Goal: Task Accomplishment & Management: Complete application form

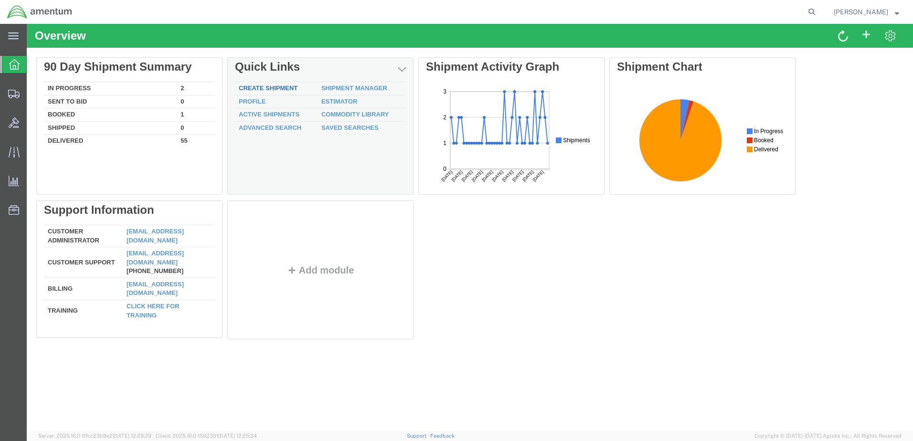
click at [253, 88] on link "Create Shipment" at bounding box center [268, 87] width 59 height 7
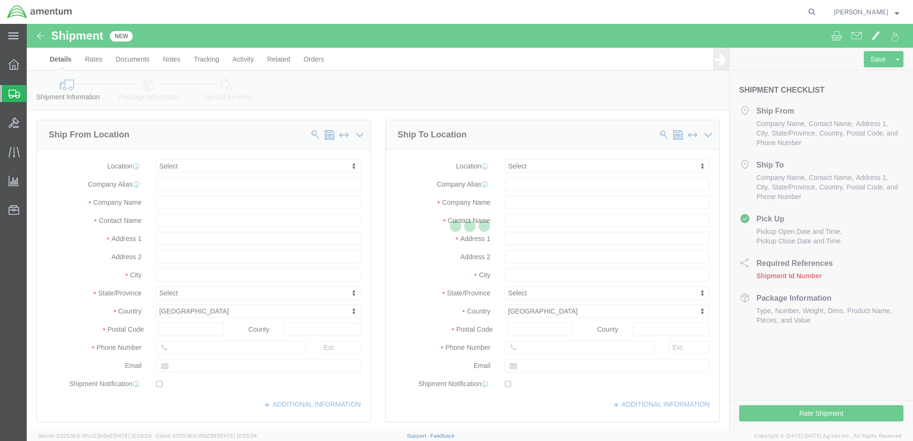
select select
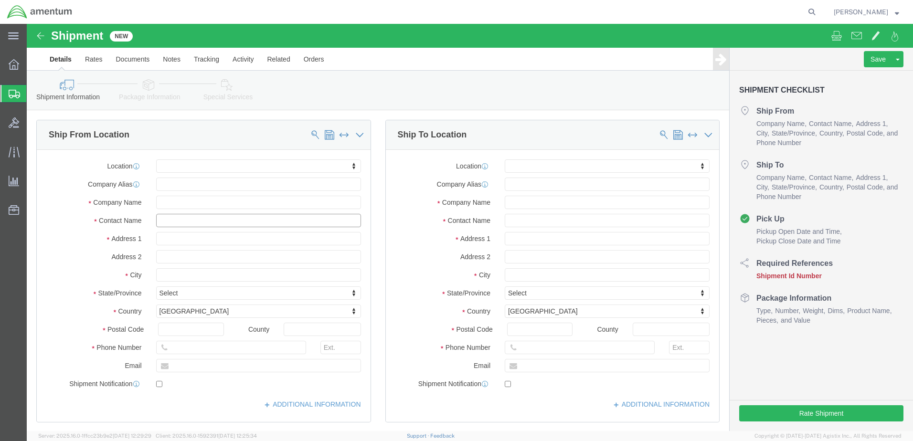
click input "text"
type input "[GEOGRAPHIC_DATA]"
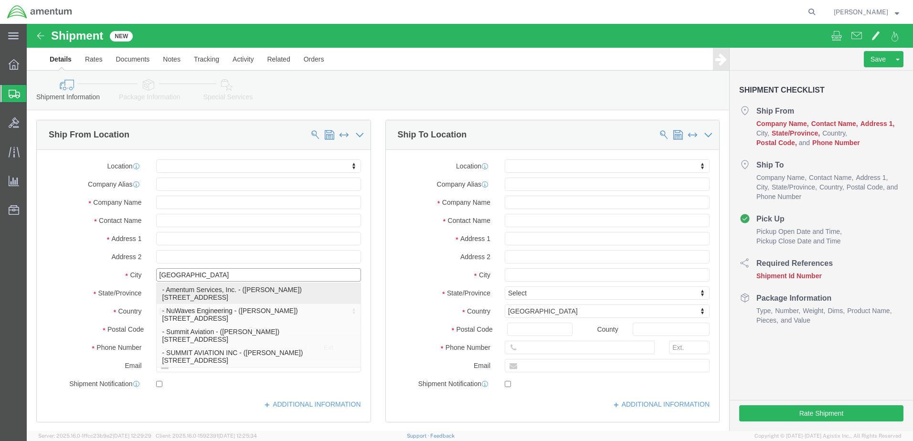
click p "- Amentum Services, Inc. - ([PERSON_NAME]) [STREET_ADDRESS]"
select select
type input "Amentum Services, Inc."
type input "[PERSON_NAME]"
type input "[STREET_ADDRESS]"
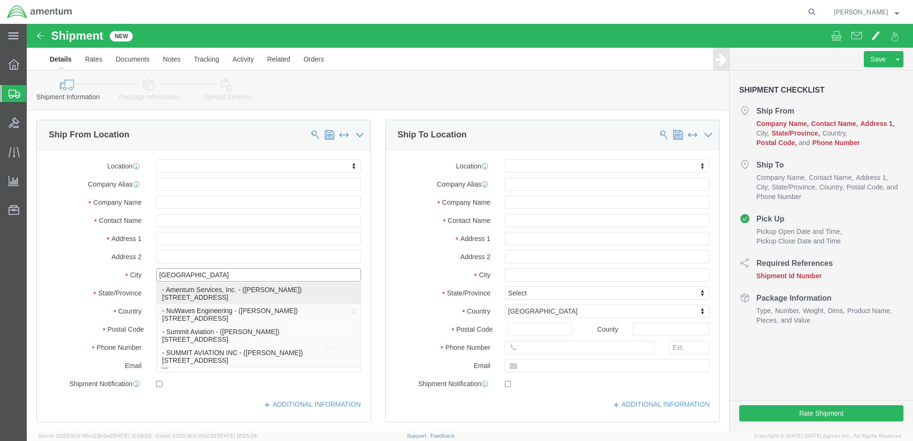
type input "[GEOGRAPHIC_DATA]"
type input "17057"
type input "[PHONE_NUMBER]"
select select "PA"
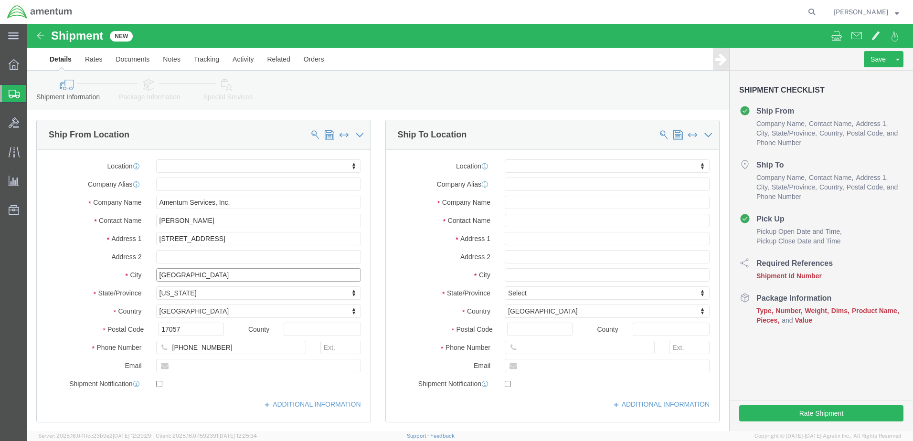
type input "[GEOGRAPHIC_DATA]"
select select
click input "text"
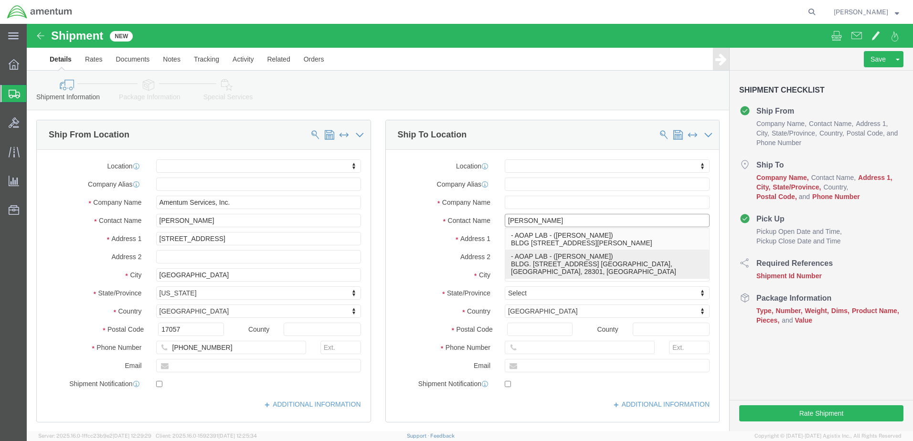
type input "[PERSON_NAME] as"
click p "- AOAP LAB - ([PERSON_NAME]) BLDG. [STREET_ADDRESS] [GEOGRAPHIC_DATA], [GEOGRAP…"
select select
type input "AOAP LAB"
type input "[PERSON_NAME]"
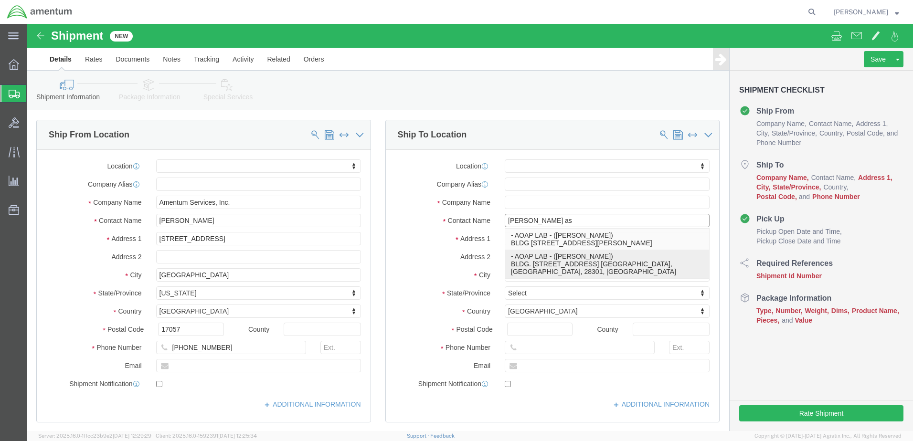
type input "BLDG. Y-5015"
type input "MMD BLVD."
type input "Ft. [GEOGRAPHIC_DATA]"
type input "28301"
type input "[PHONE_NUMBER]"
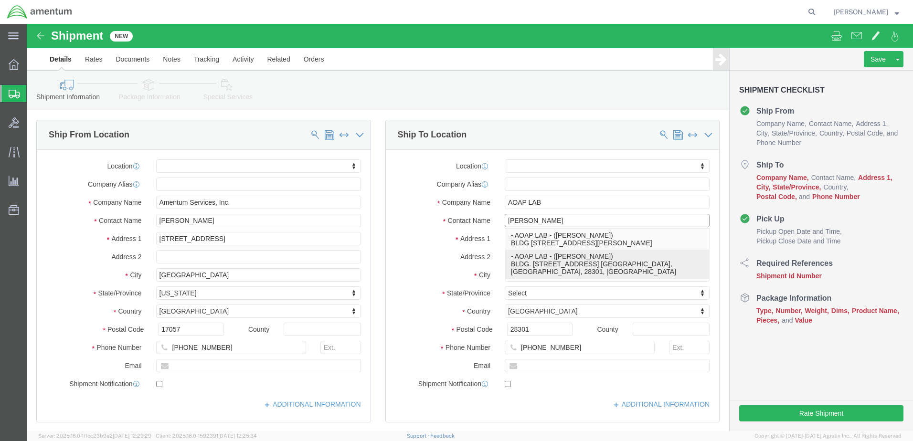
select select "NC"
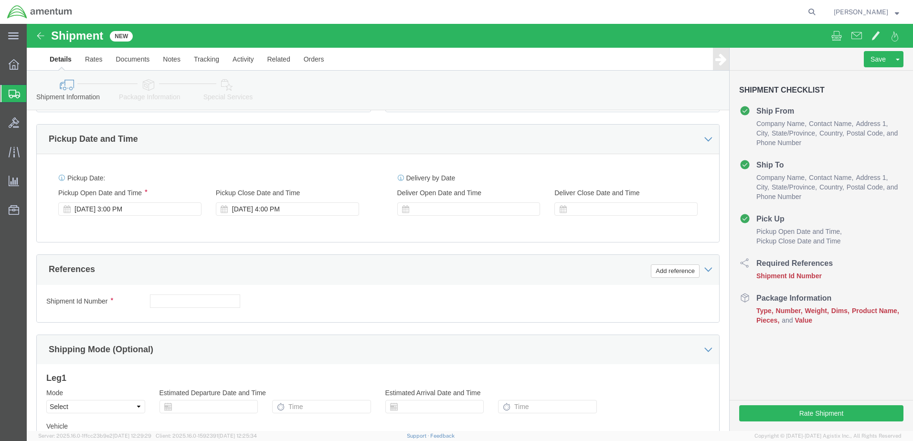
scroll to position [334, 0]
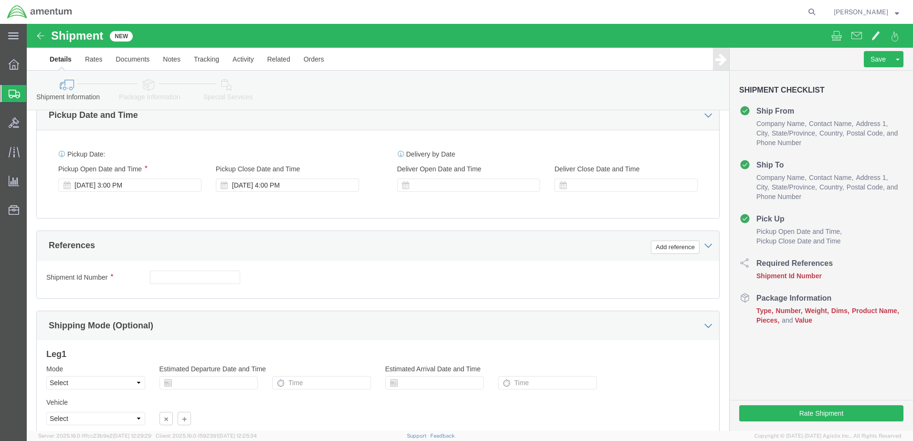
type input "[PERSON_NAME]"
click input "text"
paste input "4857.1.2103.00.00.00.000.FRE"
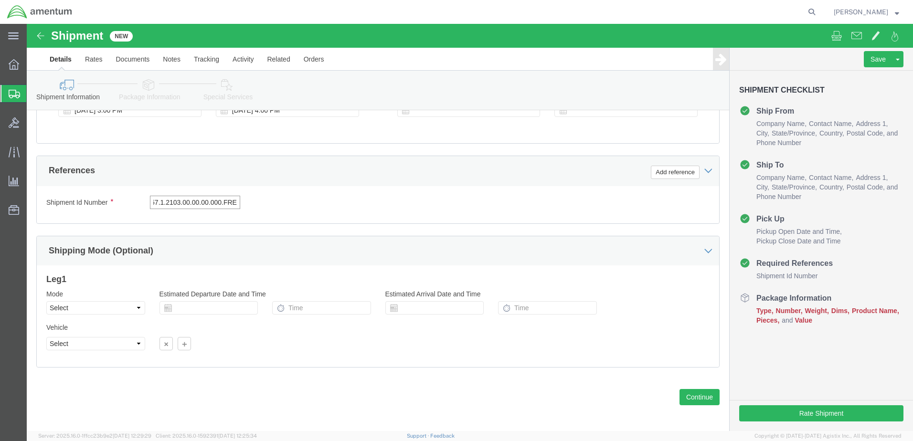
scroll to position [412, 0]
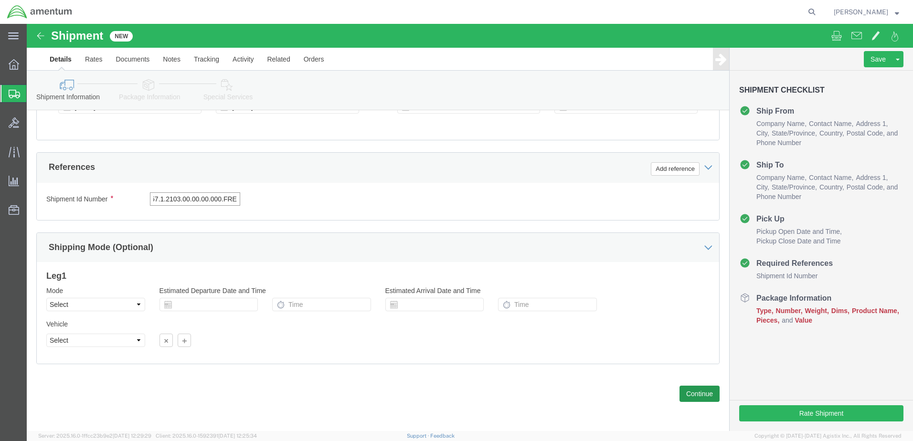
type input "4857.1.2103.00.00.00.000.FRE"
click button "Continue"
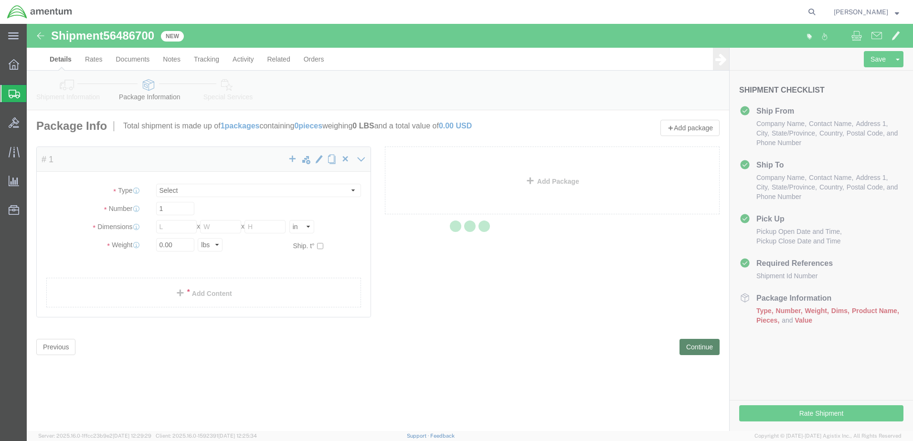
select select "CBOX"
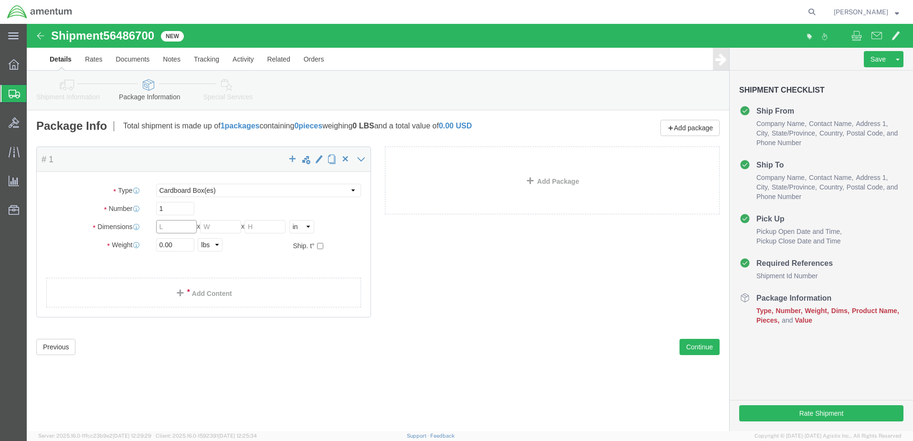
click input "text"
type input "10"
click input "text"
type input "7"
click input "text"
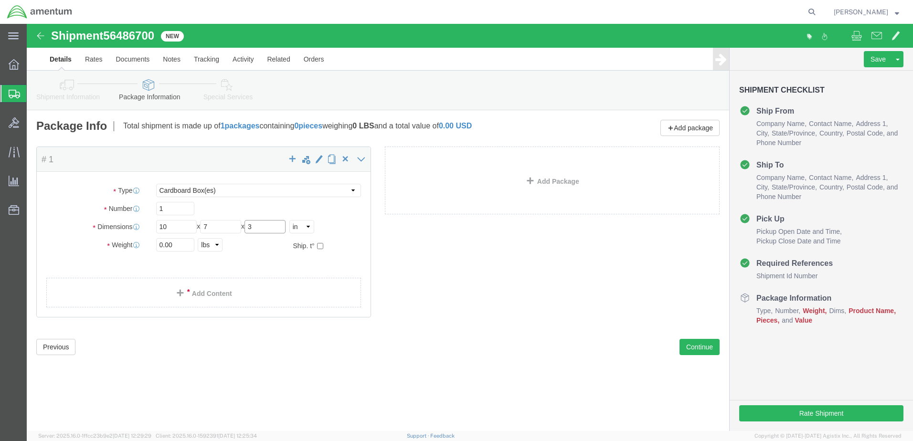
type input "3"
click ul
click input "0.00"
type input "1.00"
click ul
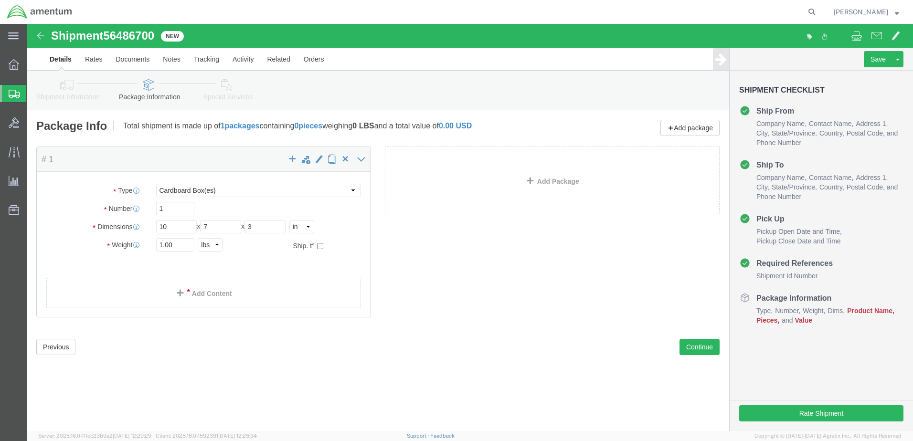
click div "Package Content # 1 x Package Type Select BCK Boxes Bale(s) Basket(s) Bolt(s) B…"
click link "Add Content"
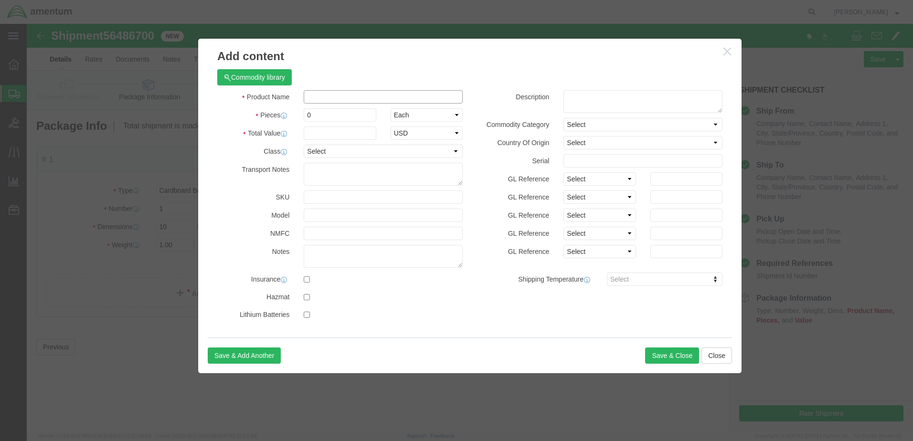
click input "text"
type input "SOAP Samples"
click input "0"
type input "1"
click input "text"
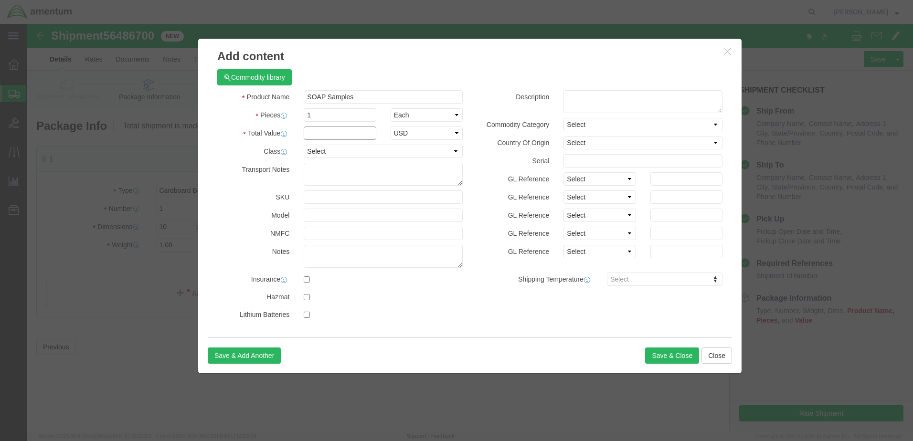
type input "50.00"
click button "Save & Close"
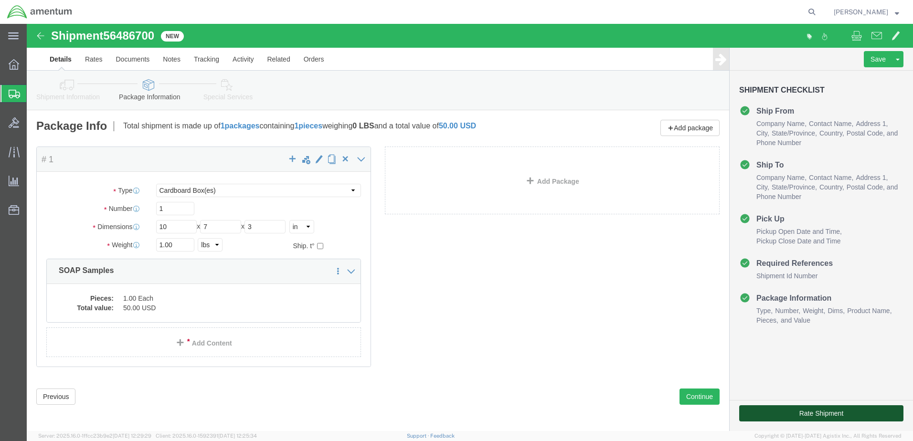
click button "Rate Shipment"
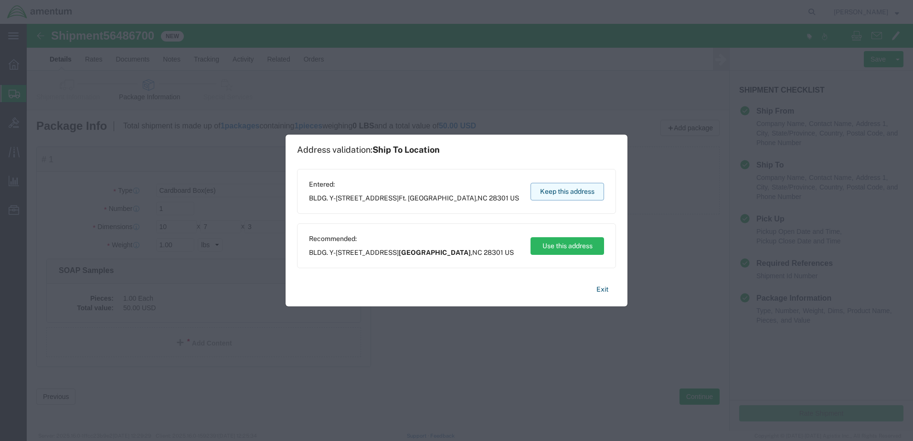
click at [568, 193] on button "Keep this address" at bounding box center [567, 192] width 74 height 18
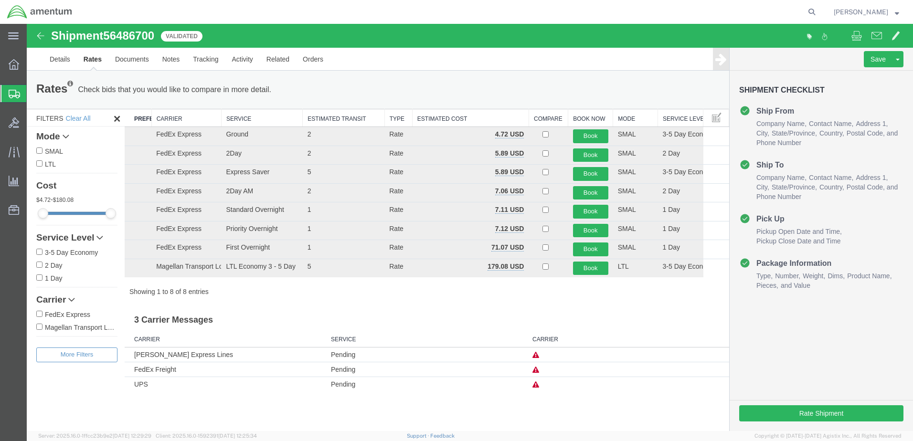
click at [38, 314] on input "FedEx Express" at bounding box center [39, 314] width 6 height 6
checkbox input "true"
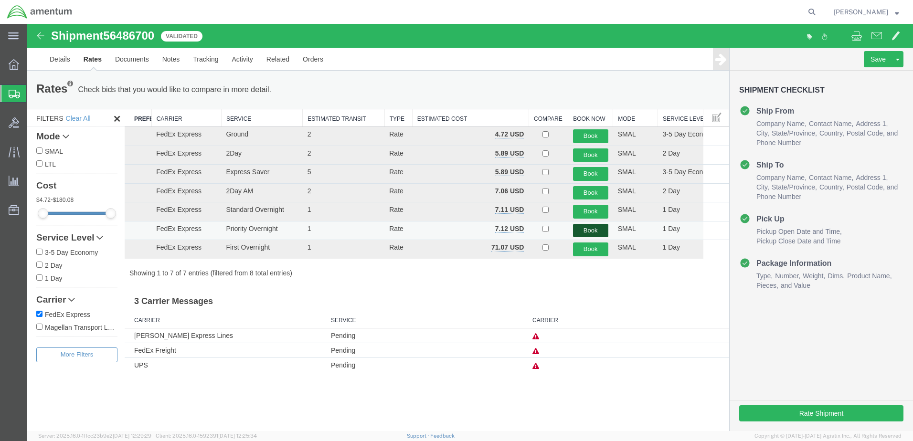
click at [587, 229] on button "Book" at bounding box center [590, 231] width 35 height 14
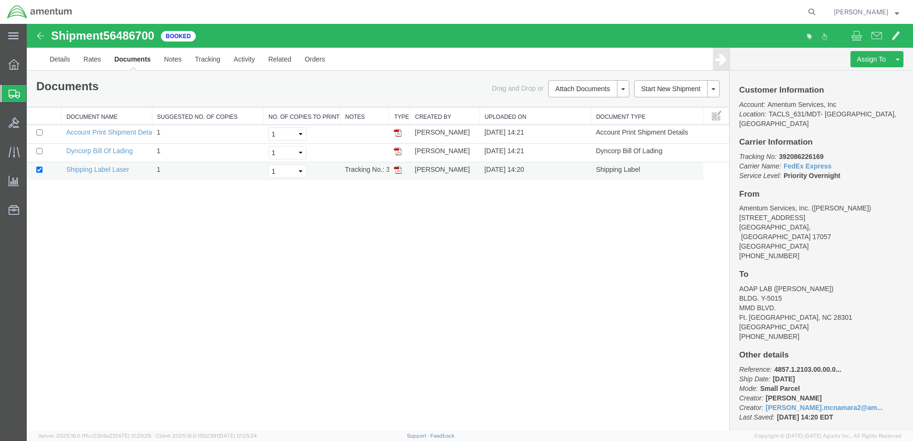
click at [397, 170] on img at bounding box center [398, 170] width 8 height 8
click at [40, 132] on input "checkbox" at bounding box center [39, 132] width 6 height 6
checkbox input "true"
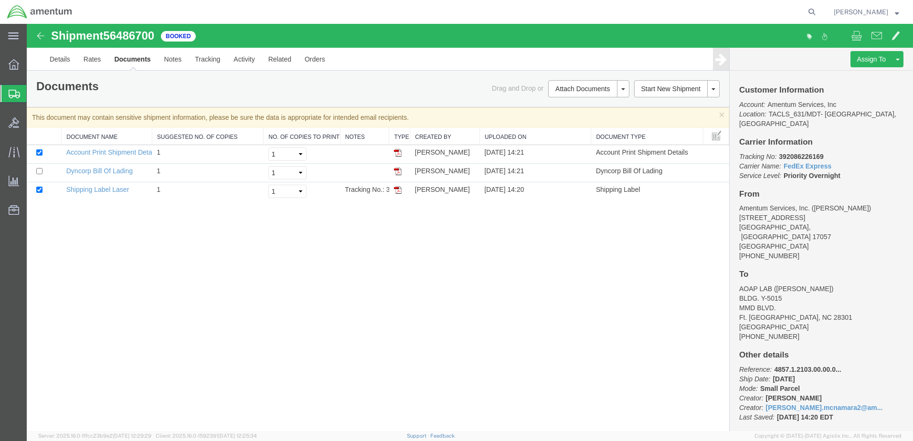
click at [40, 34] on img at bounding box center [40, 35] width 11 height 11
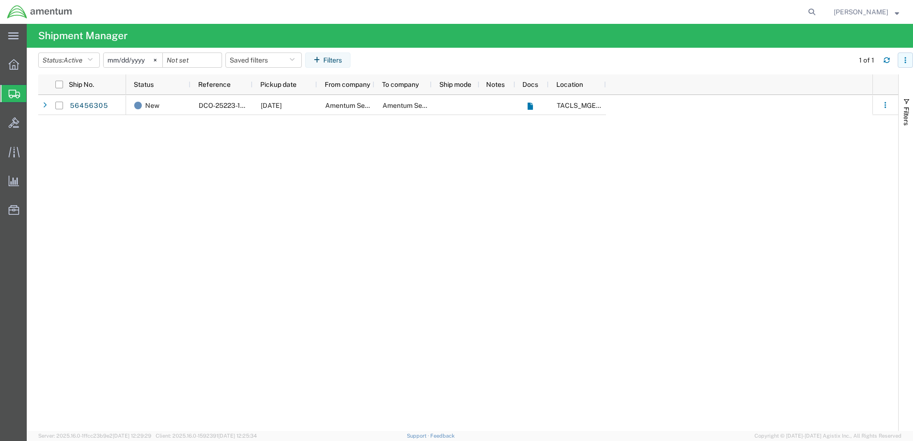
click at [904, 61] on icon "button" at bounding box center [905, 60] width 7 height 7
click at [10, 61] on icon at bounding box center [14, 64] width 11 height 11
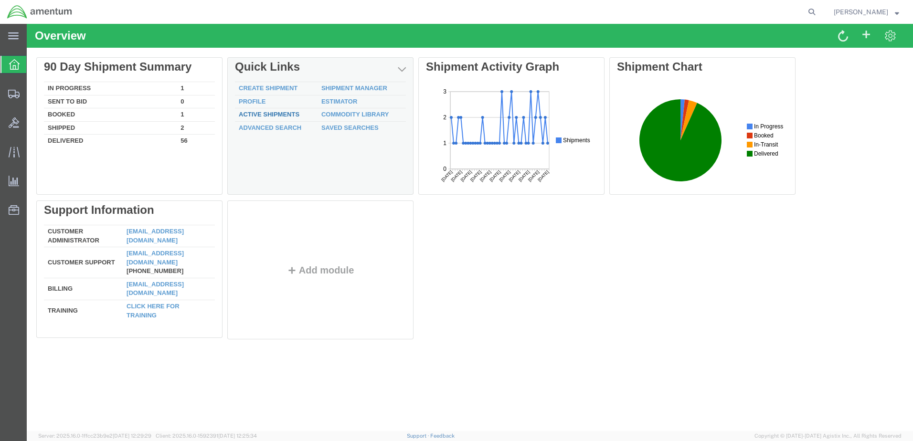
click at [263, 115] on link "Active Shipments" at bounding box center [269, 114] width 61 height 7
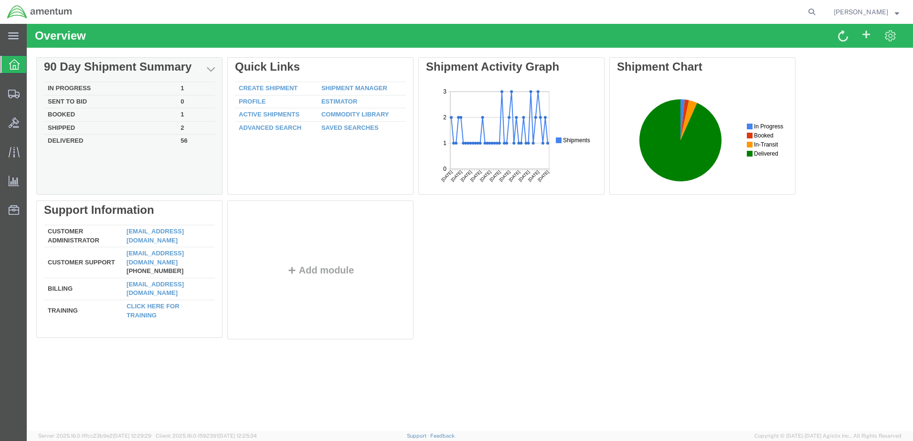
click at [81, 87] on td "In Progress" at bounding box center [110, 88] width 133 height 13
click at [95, 125] on td "Shipped" at bounding box center [110, 127] width 133 height 13
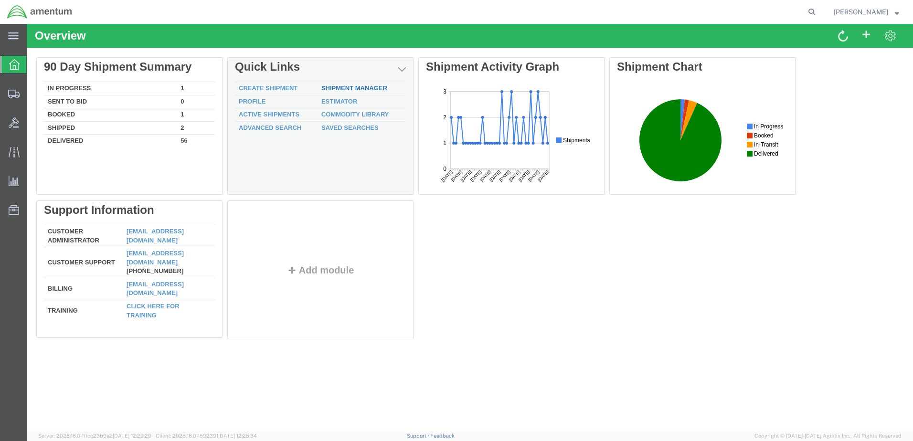
click at [337, 87] on link "Shipment Manager" at bounding box center [354, 87] width 66 height 7
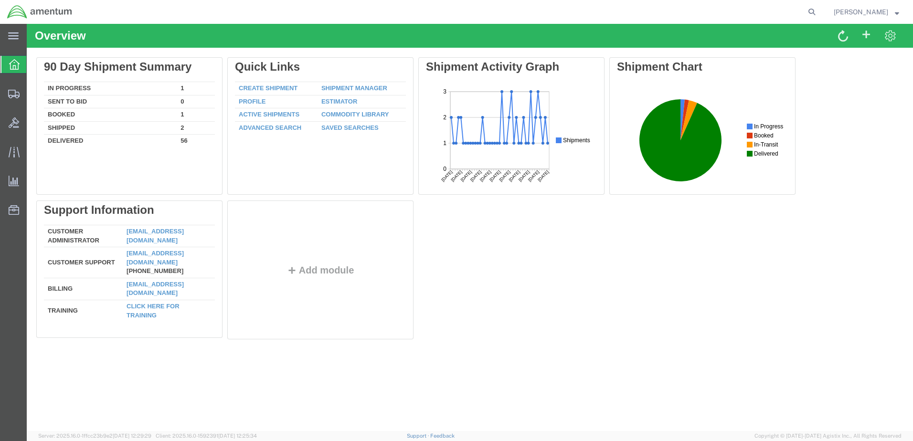
click at [894, 12] on span "[PERSON_NAME]" at bounding box center [866, 12] width 65 height 11
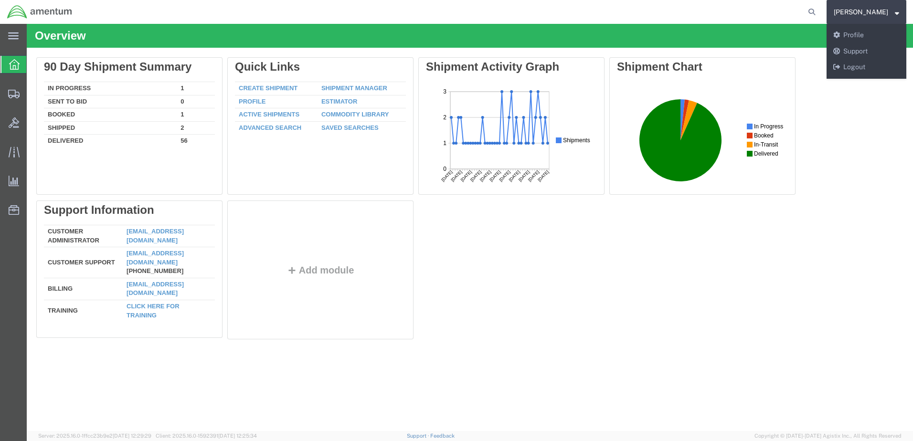
click at [856, 106] on div "Delete 90 Day Shipment Summary In Progress 1 Sent To Bid 0 Booked 1 Shipped 2 D…" at bounding box center [469, 200] width 867 height 286
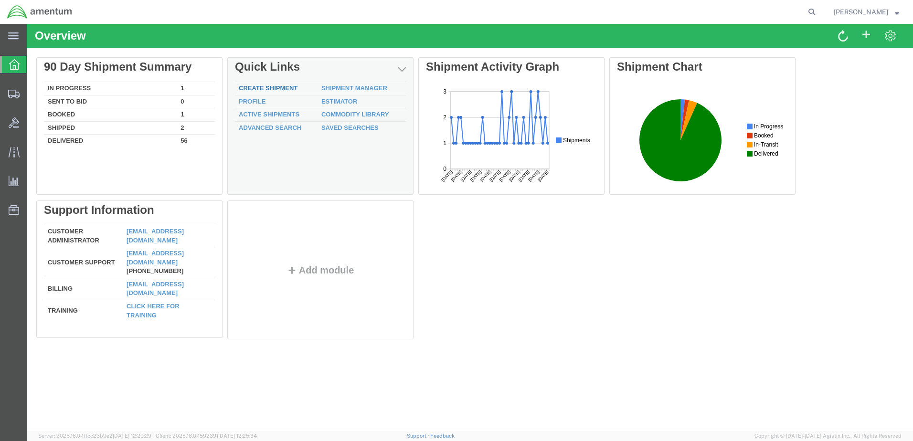
click at [280, 84] on div "Delete 90 Day Shipment Summary In Progress 1 Sent To Bid 0 Booked 1 Shipped 2 D…" at bounding box center [469, 200] width 867 height 286
click at [250, 89] on link "Create Shipment" at bounding box center [268, 87] width 59 height 7
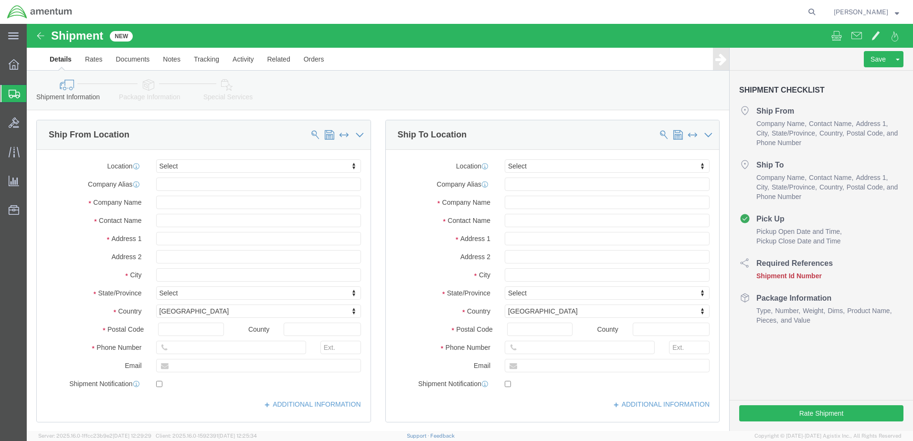
select select
click input "text"
type input "mcn"
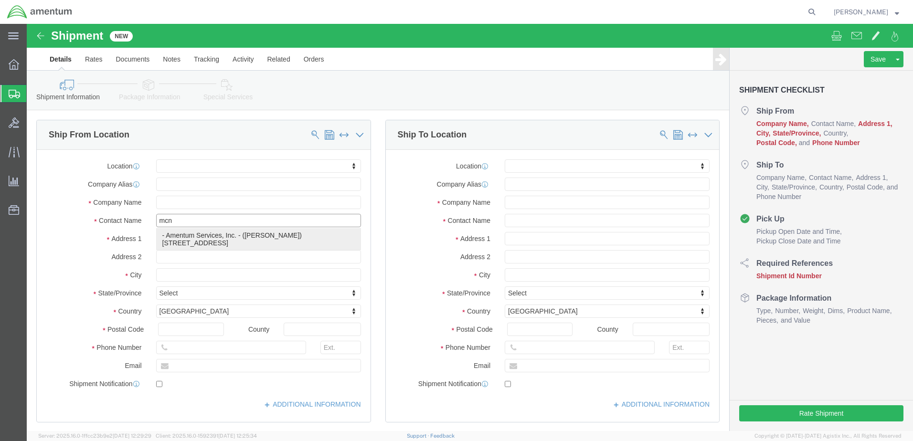
click p "- Amentum Services, Inc. - ([PERSON_NAME]) [STREET_ADDRESS]"
select select
type input "Amentum Services, Inc."
type input "[PERSON_NAME]"
type input "[STREET_ADDRESS]"
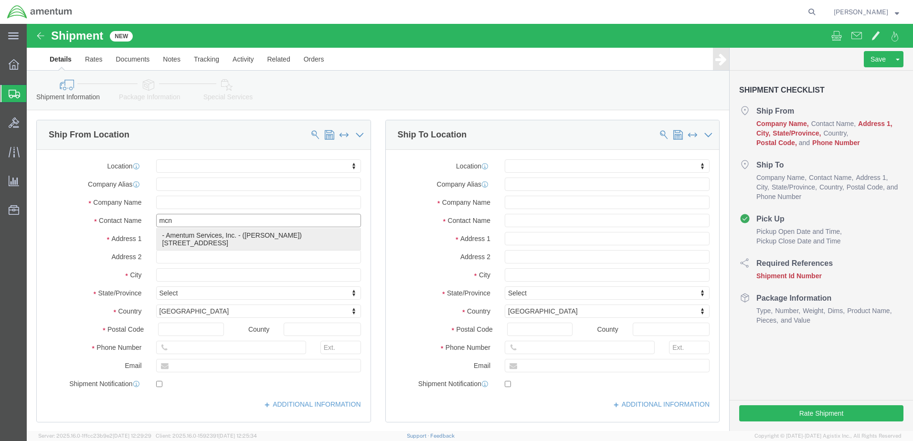
type input "[GEOGRAPHIC_DATA]"
type input "17057"
type input "[PHONE_NUMBER]"
select select "PA"
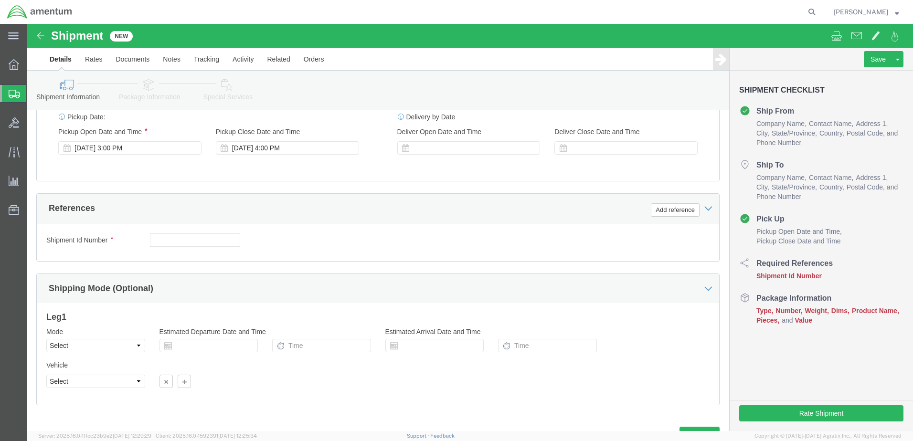
scroll to position [412, 0]
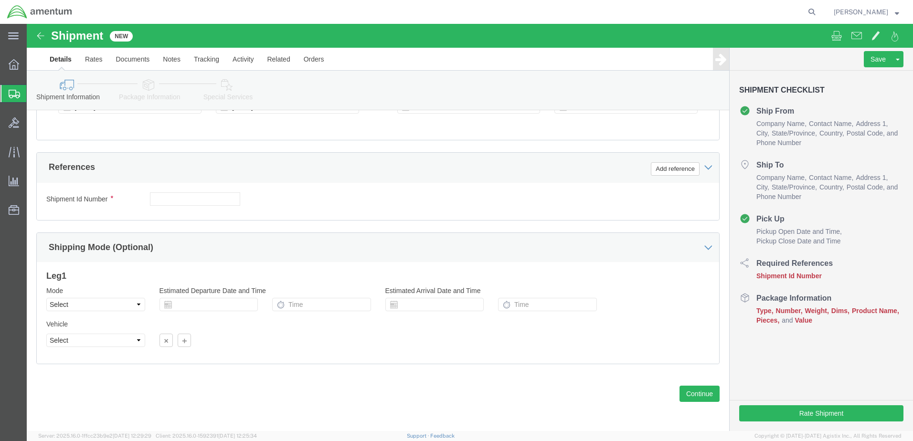
type input "[PERSON_NAME]"
click input "text"
paste input "4857.1.2103.00.00.00.000.FRE"
type input "4857.1.2103.00.00.00.000.FRE"
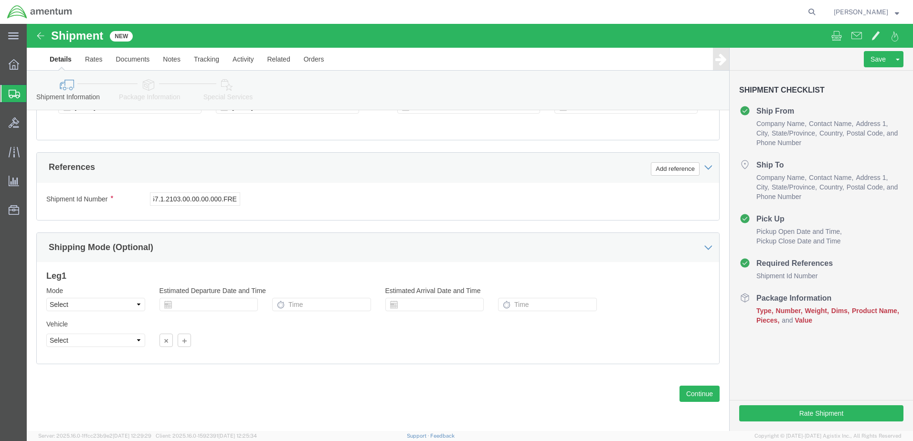
click div "Shipment Id Number 4857.1.2103.00.00.00.000.FRE Select Account Type Activity ID…"
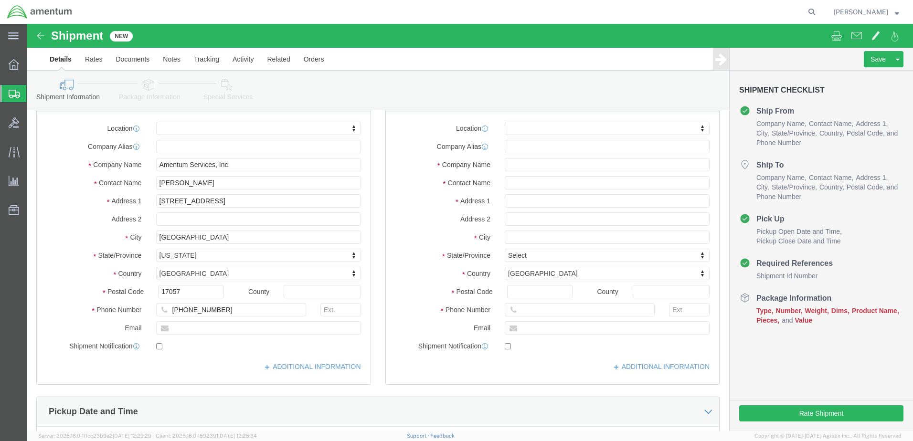
scroll to position [0, 0]
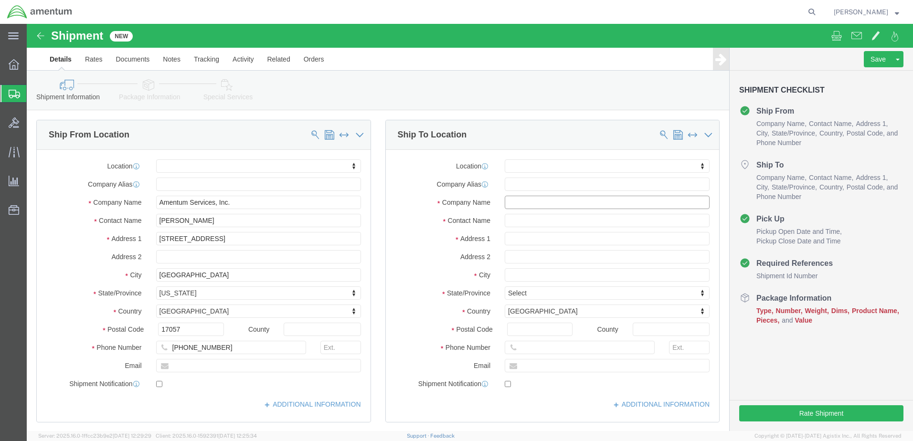
click input "text"
type input "jet"
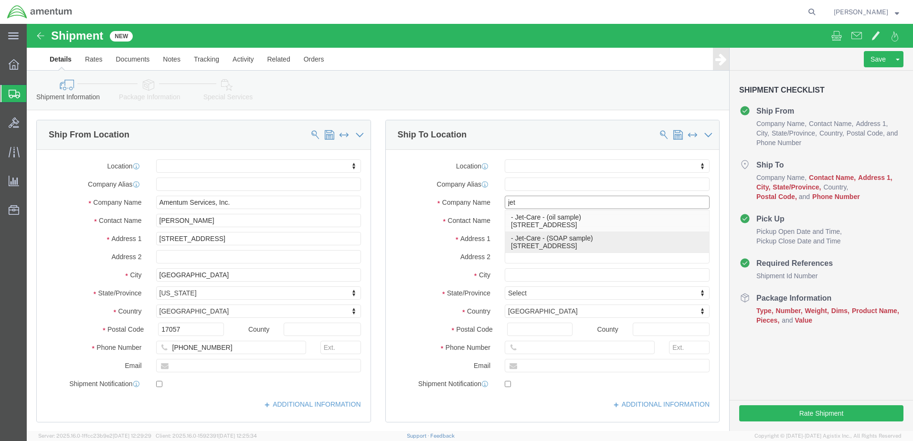
click p "- Jet-Care - (SOAP sample) [STREET_ADDRESS]"
select select
type input "Jet-Care"
type input "SOAP sample"
type input "[STREET_ADDRESS]"
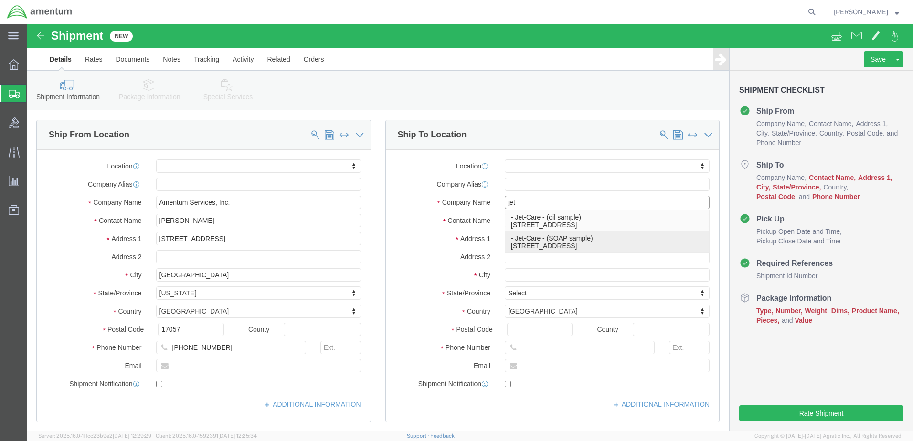
type input "Cedar Knolls"
type input "07927"
select select "NJ"
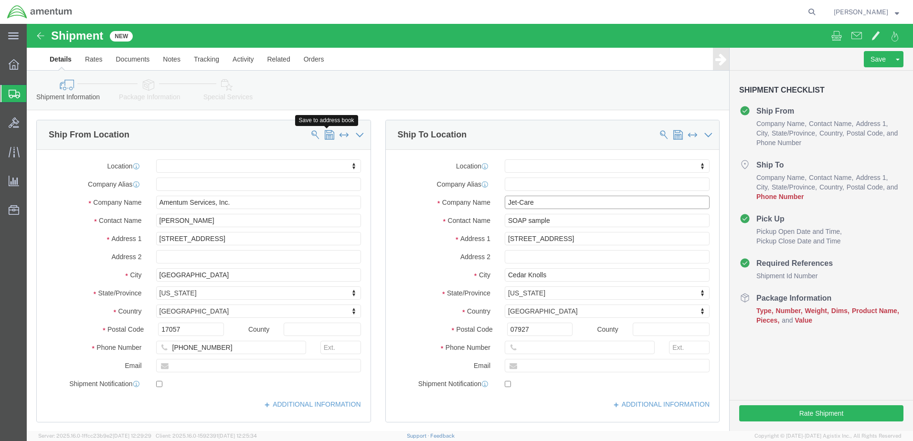
type input "Jet-Care"
click span
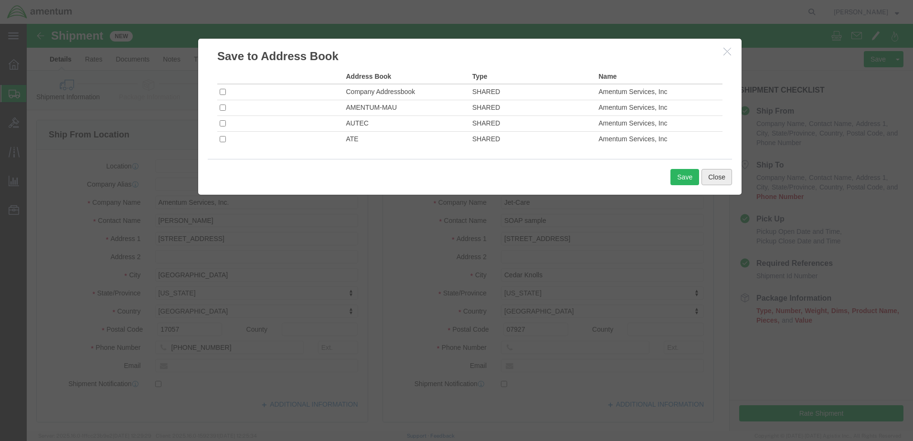
click button "Close"
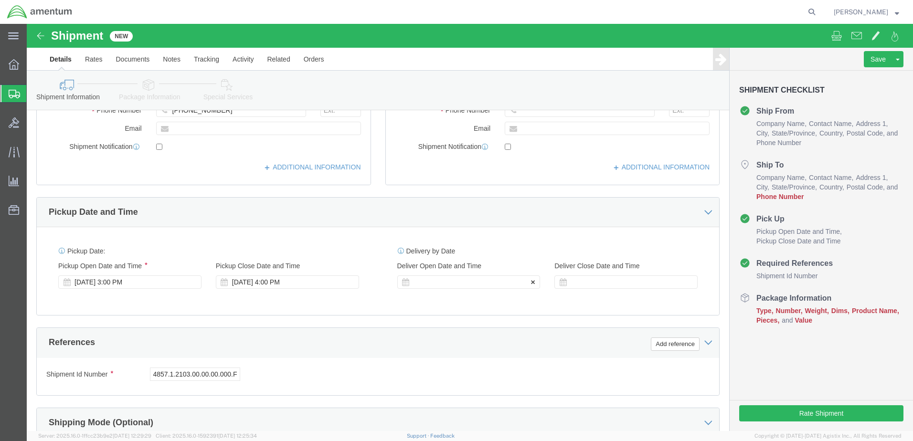
scroll to position [239, 0]
click icon
click div "[DATE] 4:00 PM"
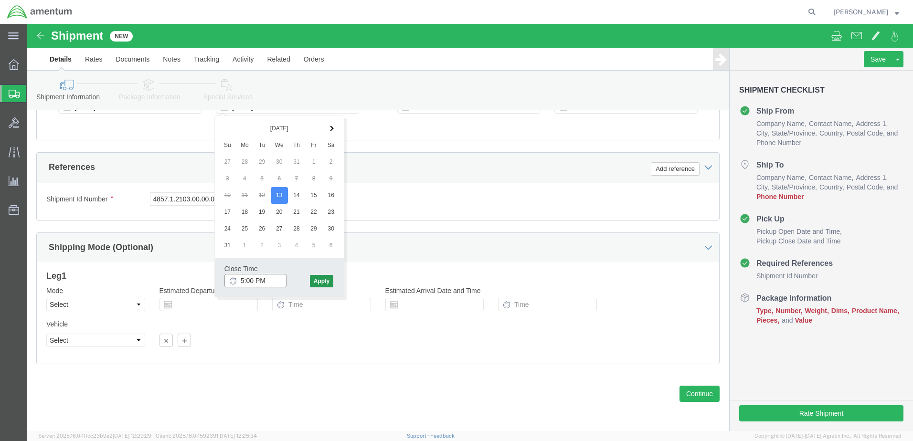
type input "5:00 PM"
click button "Apply"
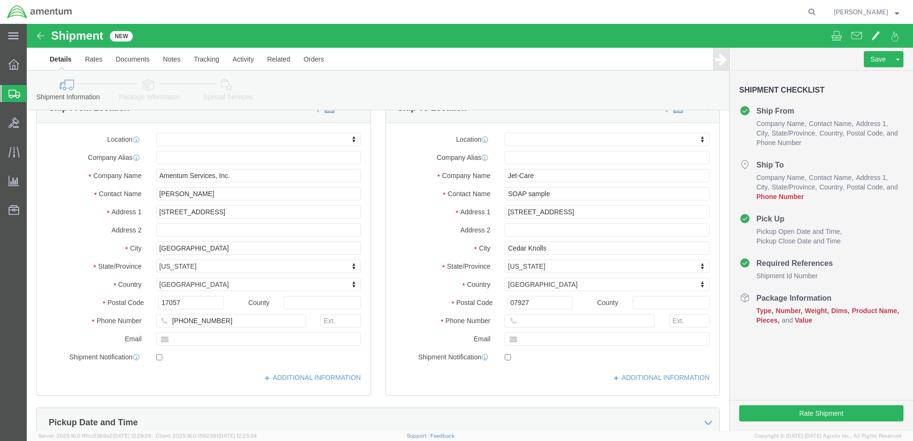
scroll to position [48, 0]
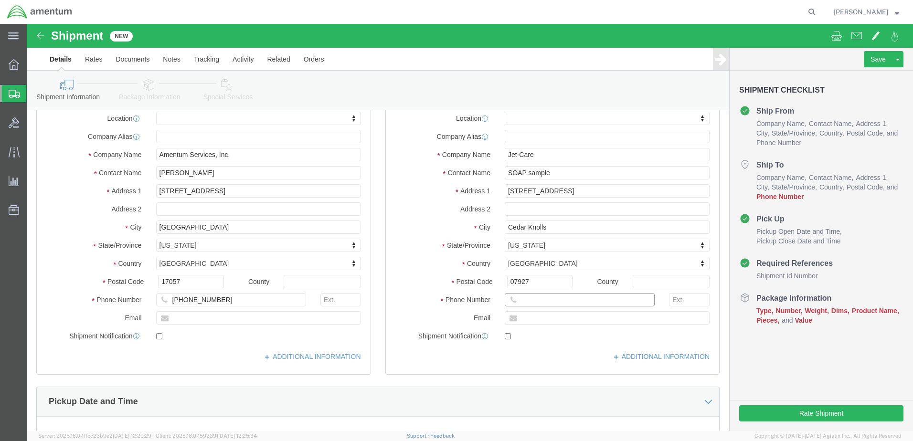
click input "text"
click input "SOAP sample"
click input "Jet-Care"
drag, startPoint x: 478, startPoint y: 133, endPoint x: 531, endPoint y: 131, distance: 52.6
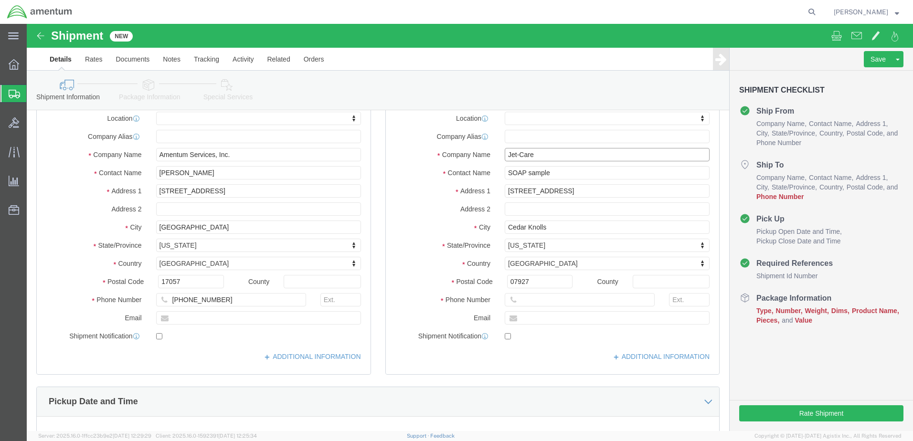
click input "Jet-Care"
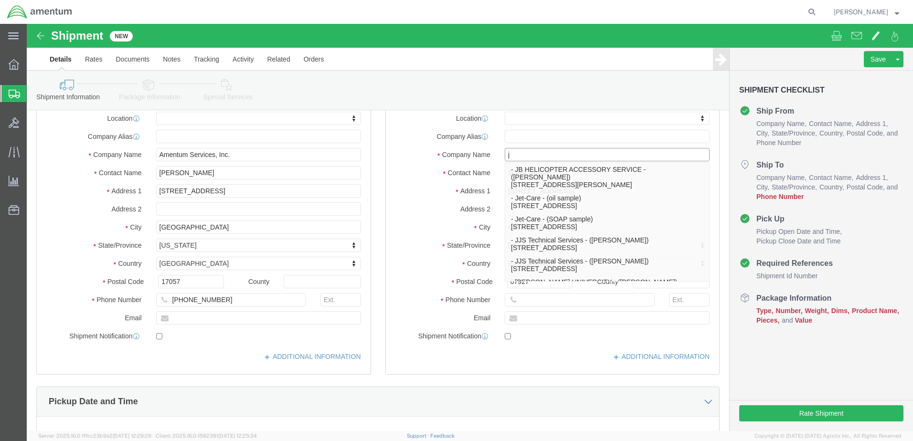
type input "je"
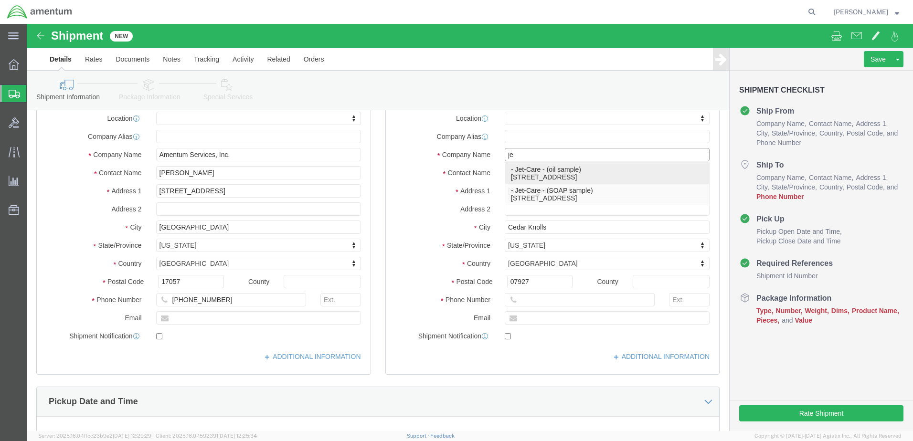
click p "- Jet-Care - (oil sample) [STREET_ADDRESS]"
select select
type input "Jet-Care"
type input "oil sample"
type input "[PHONE_NUMBER]"
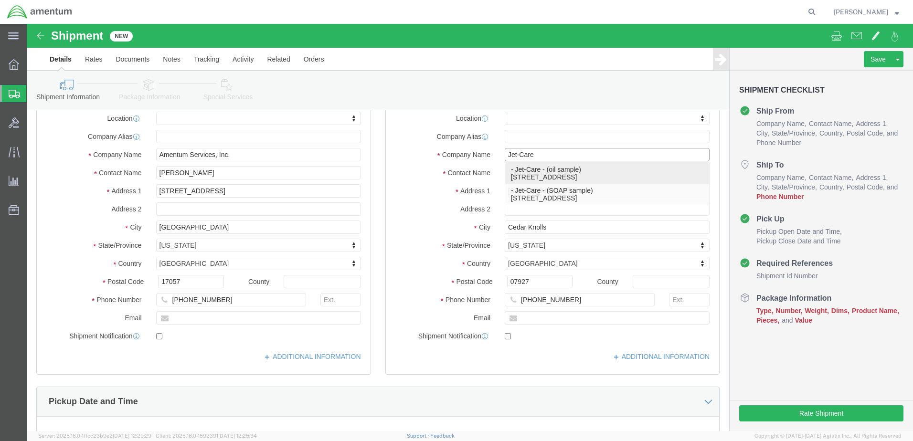
select select "NJ"
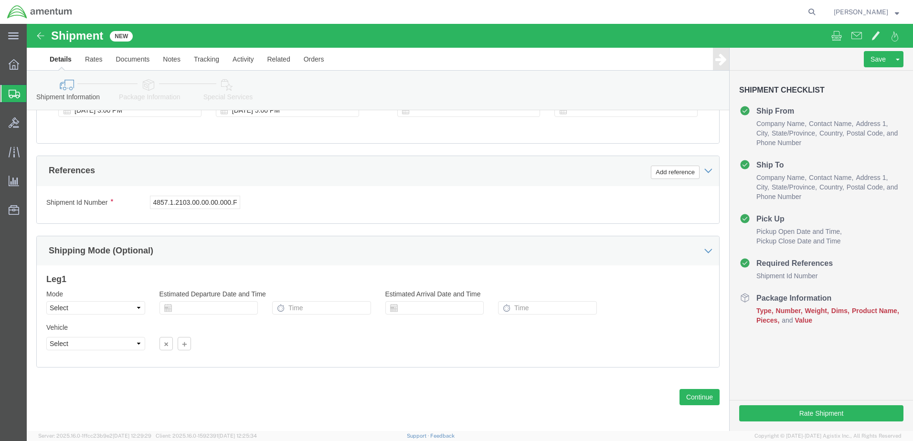
scroll to position [412, 0]
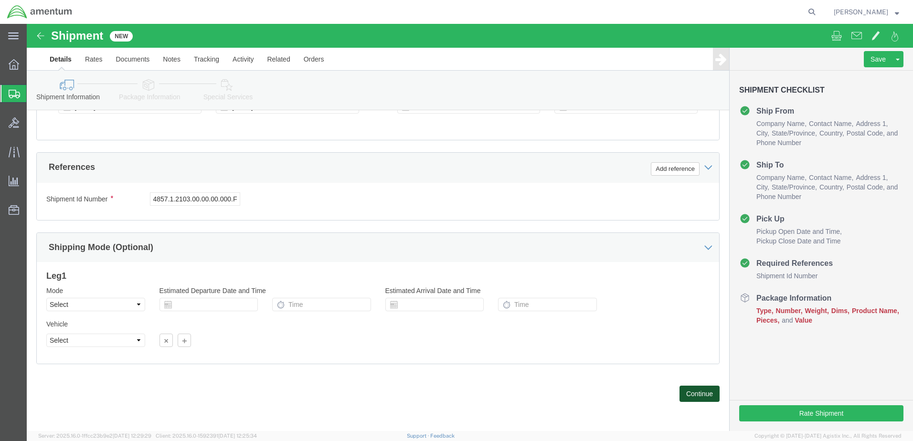
click button "Continue"
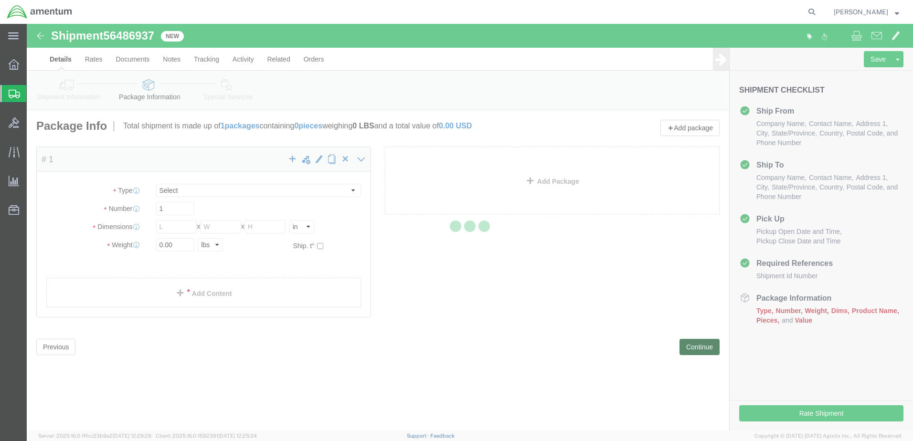
select select "CBOX"
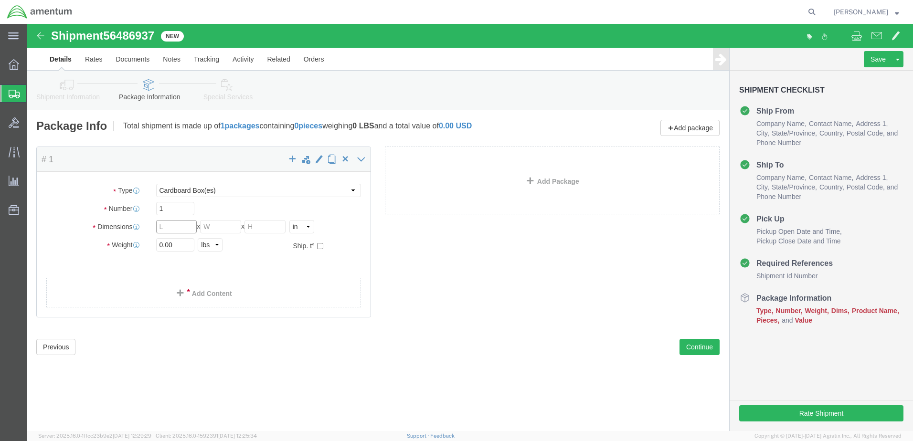
click input "text"
type input "10"
click input "text"
type input "7"
click input "text"
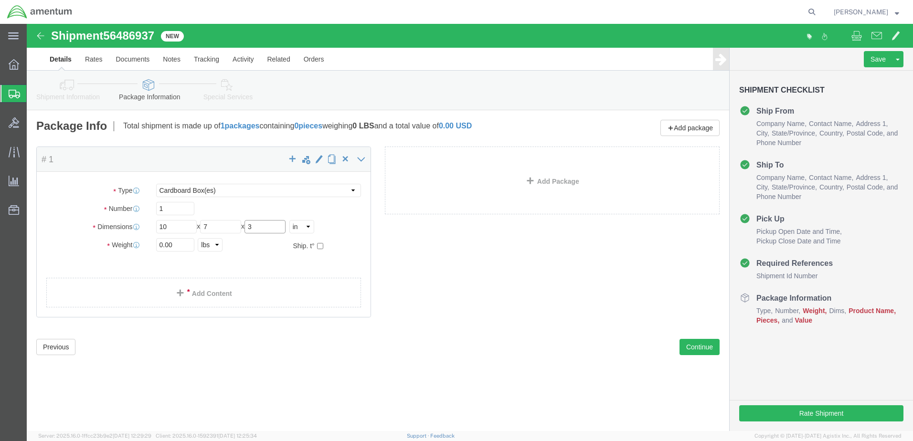
type input "3"
click input "0.00"
type input "1.00"
click ul
click link "Add Content"
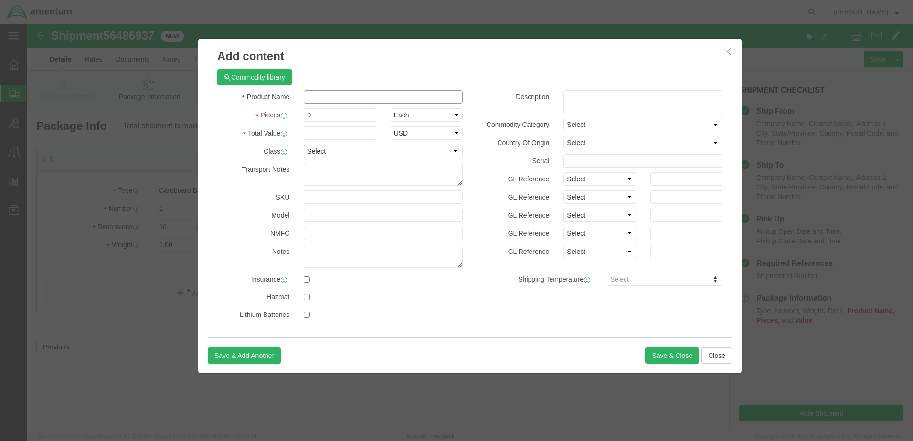
click input "text"
type input "SOAP Samples"
click input "0"
type input "1"
click input "text"
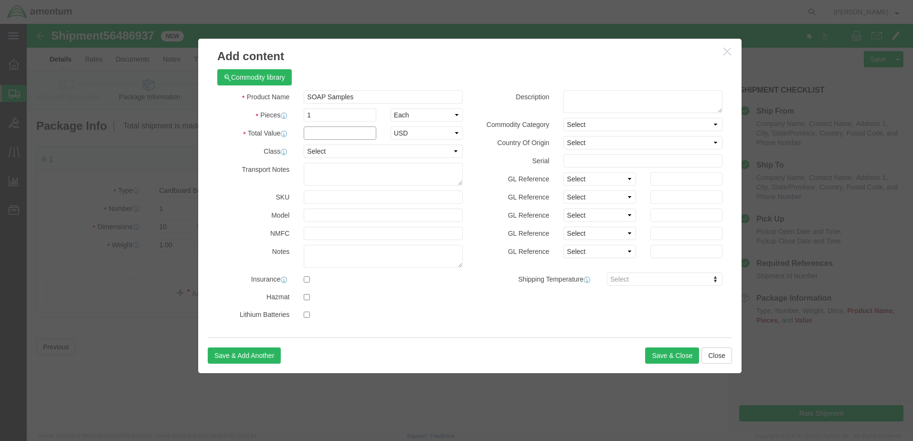
type input "50.00"
click button "Save & Close"
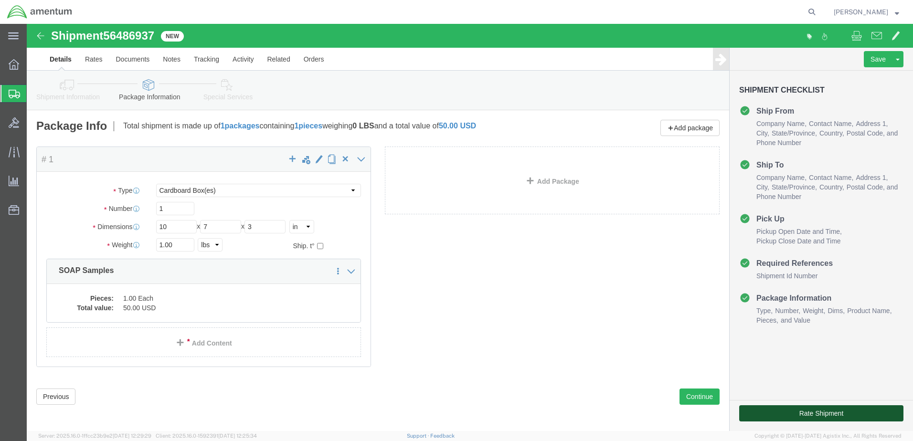
click button "Rate Shipment"
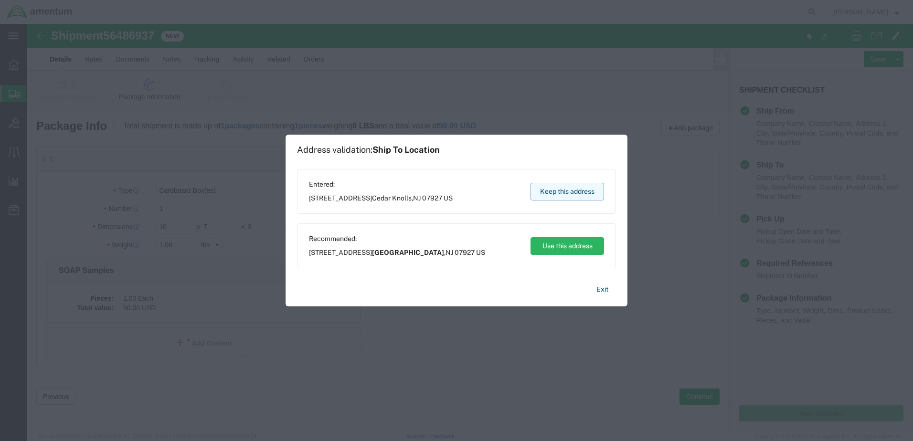
click at [560, 190] on button "Keep this address" at bounding box center [567, 192] width 74 height 18
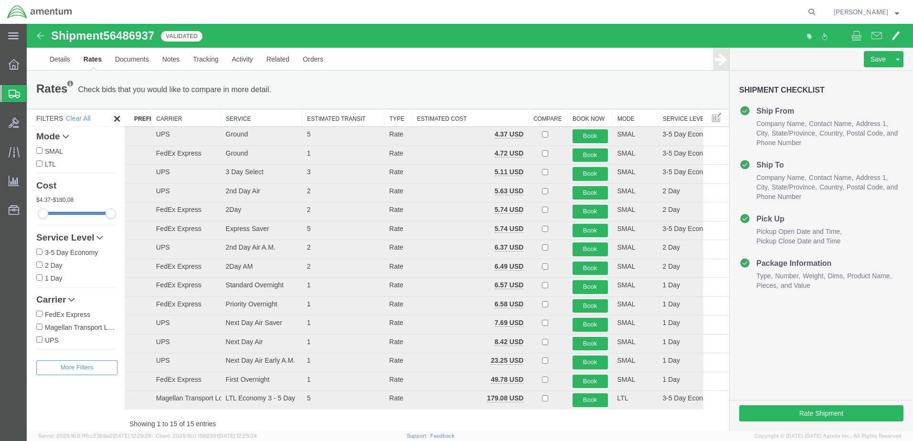
click at [40, 312] on input "FedEx Express" at bounding box center [39, 314] width 6 height 6
checkbox input "true"
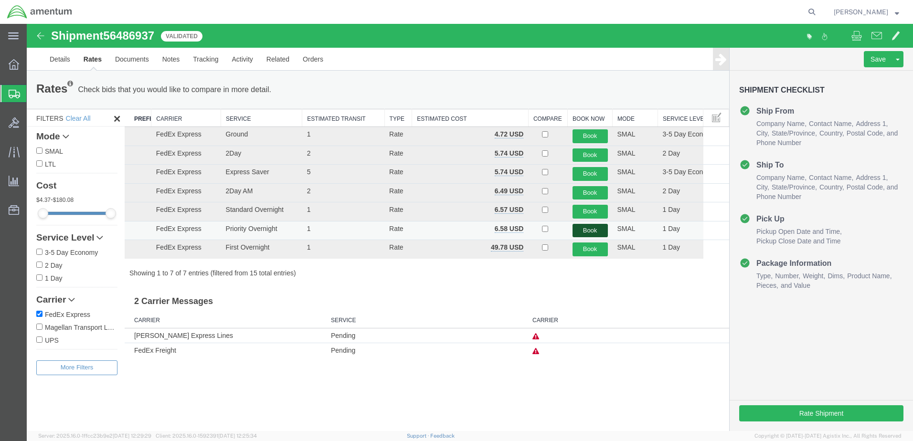
click at [588, 231] on button "Book" at bounding box center [589, 231] width 35 height 14
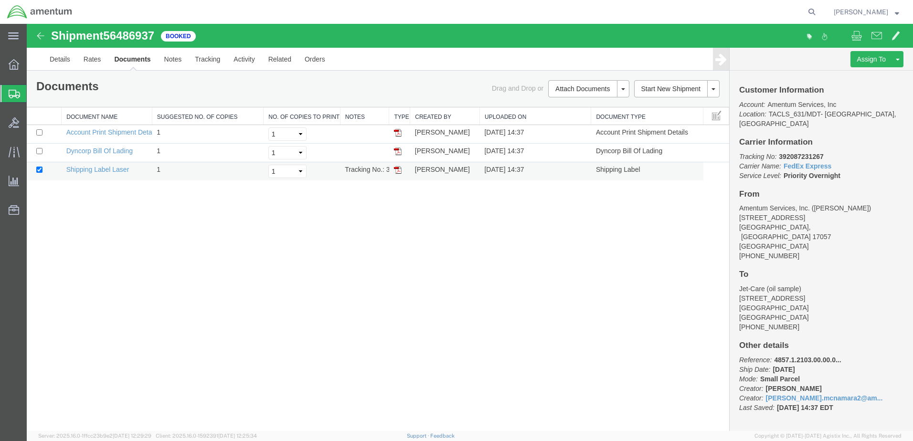
click at [398, 169] on img at bounding box center [398, 170] width 8 height 8
click at [855, 34] on span at bounding box center [856, 35] width 11 height 11
click at [51, 60] on link "Details" at bounding box center [60, 59] width 34 height 23
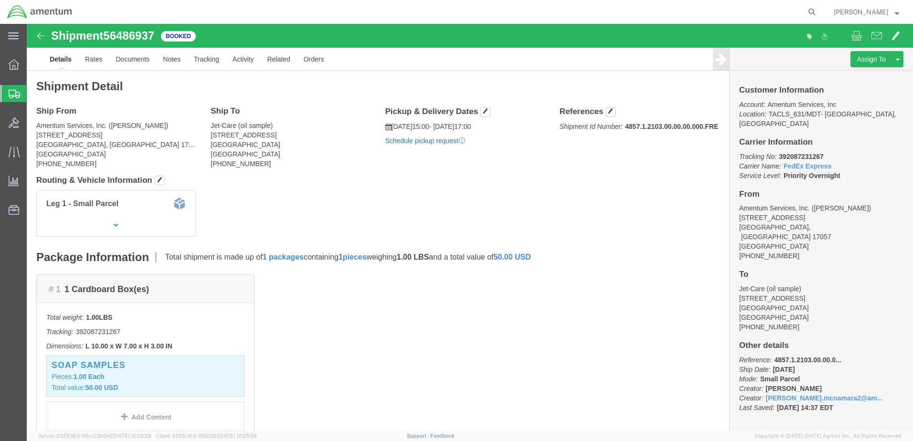
click link "Schedule pickup request"
click at [897, 11] on strong "button" at bounding box center [897, 11] width 4 height 3
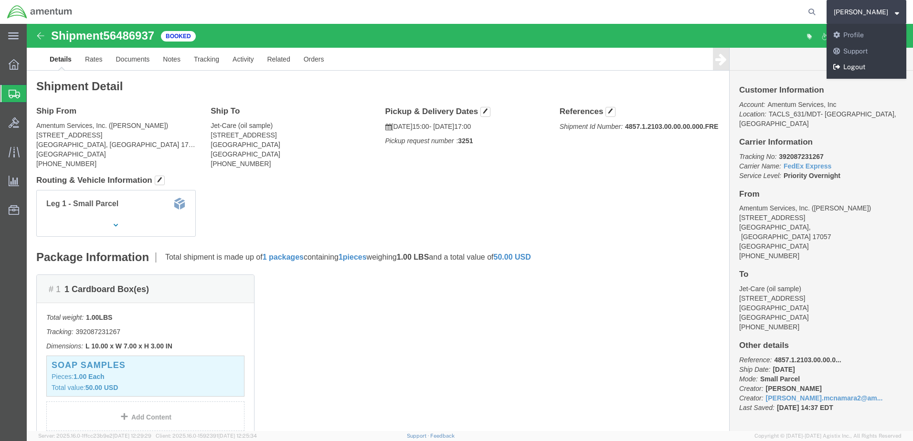
click at [862, 64] on link "Logout" at bounding box center [866, 67] width 80 height 16
